Goal: Transaction & Acquisition: Purchase product/service

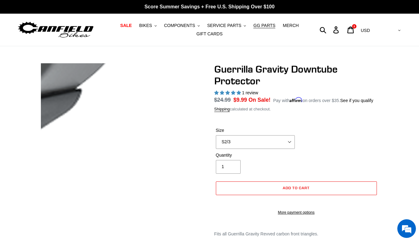
select select "highest-rating"
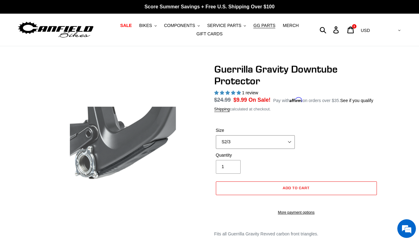
click at [228, 142] on select "S2/3 S4" at bounding box center [255, 142] width 79 height 14
click at [216, 135] on select "S2/3 S4" at bounding box center [255, 142] width 79 height 14
click at [268, 188] on button "Add to cart" at bounding box center [296, 188] width 161 height 14
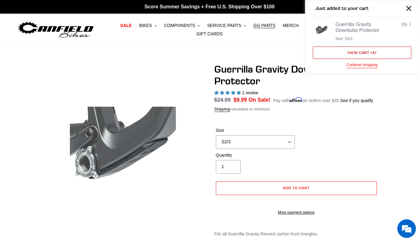
click at [377, 51] on link "View cart ( 4 )" at bounding box center [362, 53] width 99 height 12
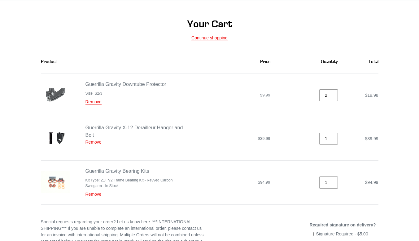
scroll to position [48, 0]
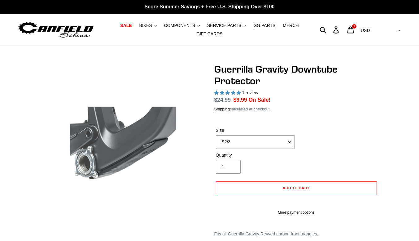
select select "highest-rating"
drag, startPoint x: 0, startPoint y: 0, endPoint x: 266, endPoint y: 142, distance: 301.6
click at [266, 142] on select "S2/3 S4" at bounding box center [255, 142] width 79 height 14
select select "S4"
click at [216, 135] on select "S2/3 S4" at bounding box center [255, 142] width 79 height 14
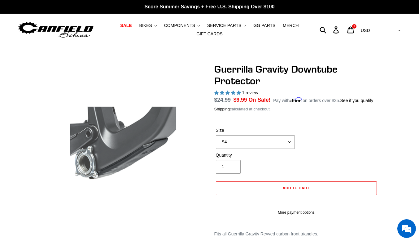
click at [217, 204] on shop-pay-wallet-button at bounding box center [216, 201] width 1 height 5
select select "highest-rating"
click at [248, 186] on button "Add to cart" at bounding box center [296, 188] width 161 height 14
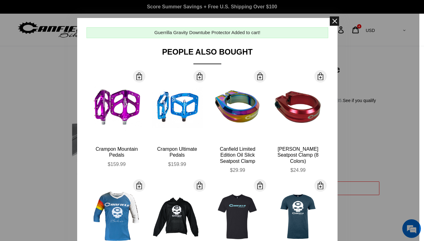
click at [332, 19] on span at bounding box center [334, 20] width 9 height 9
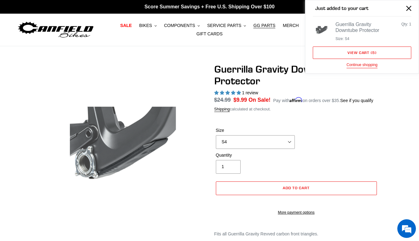
click at [377, 32] on div "Guerrilla Gravity Downtube Protector Size: S4" at bounding box center [360, 31] width 48 height 20
click at [361, 51] on link "View cart ( 5 )" at bounding box center [362, 53] width 99 height 12
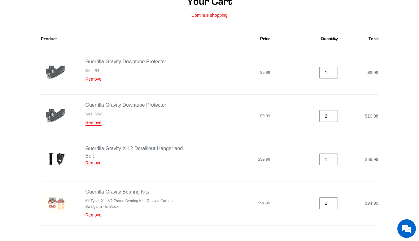
scroll to position [70, 0]
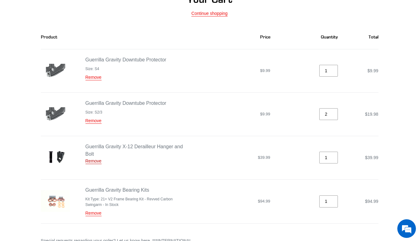
click at [93, 160] on link "Remove" at bounding box center [94, 161] width 16 height 6
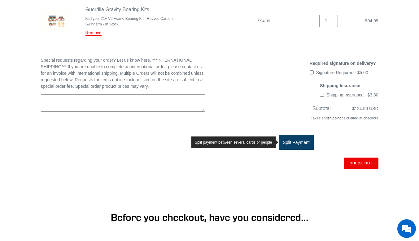
scroll to position [260, 0]
